Goal: Transaction & Acquisition: Register for event/course

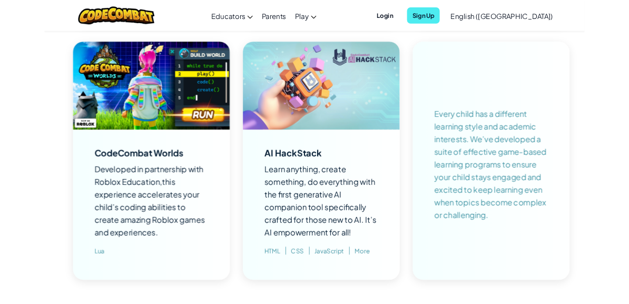
scroll to position [1059, 0]
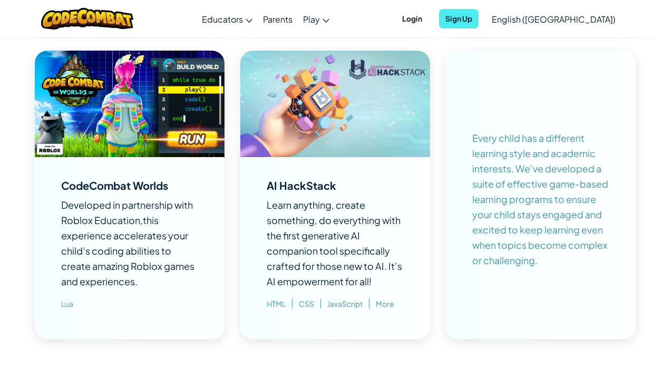
click at [115, 180] on div "CodeCombat Worlds" at bounding box center [114, 185] width 107 height 11
click at [62, 315] on div "CodeCombat Worlds Developed in partnership with Roblox Education,this experienc…" at bounding box center [129, 248] width 137 height 140
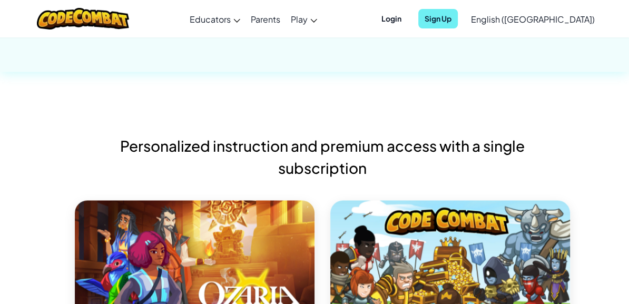
click at [458, 15] on span "Sign Up" at bounding box center [438, 19] width 40 height 20
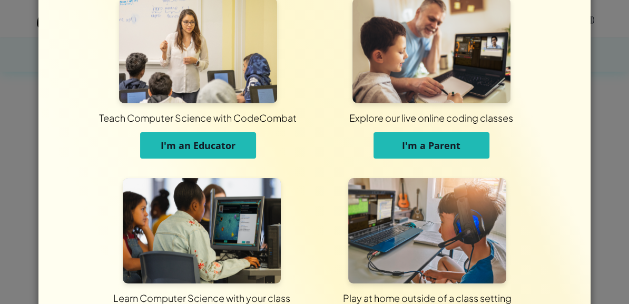
scroll to position [25, 0]
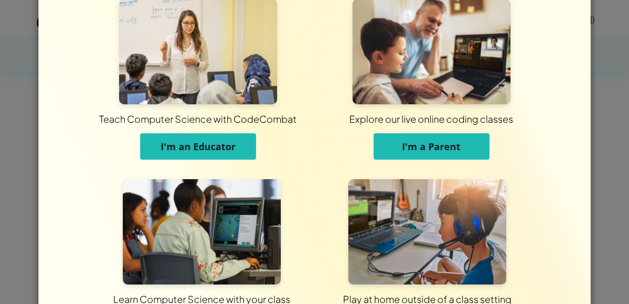
click at [461, 151] on button "I'm a Parent" at bounding box center [432, 146] width 116 height 26
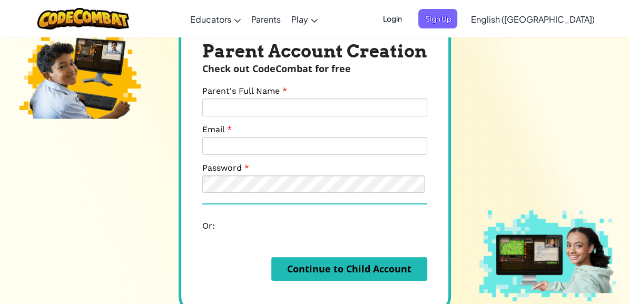
scroll to position [37, 0]
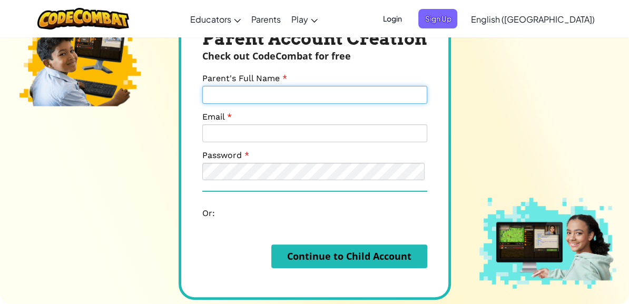
click at [416, 96] on input "Parent's Full Name" at bounding box center [314, 95] width 225 height 18
